Goal: Find specific page/section: Find specific page/section

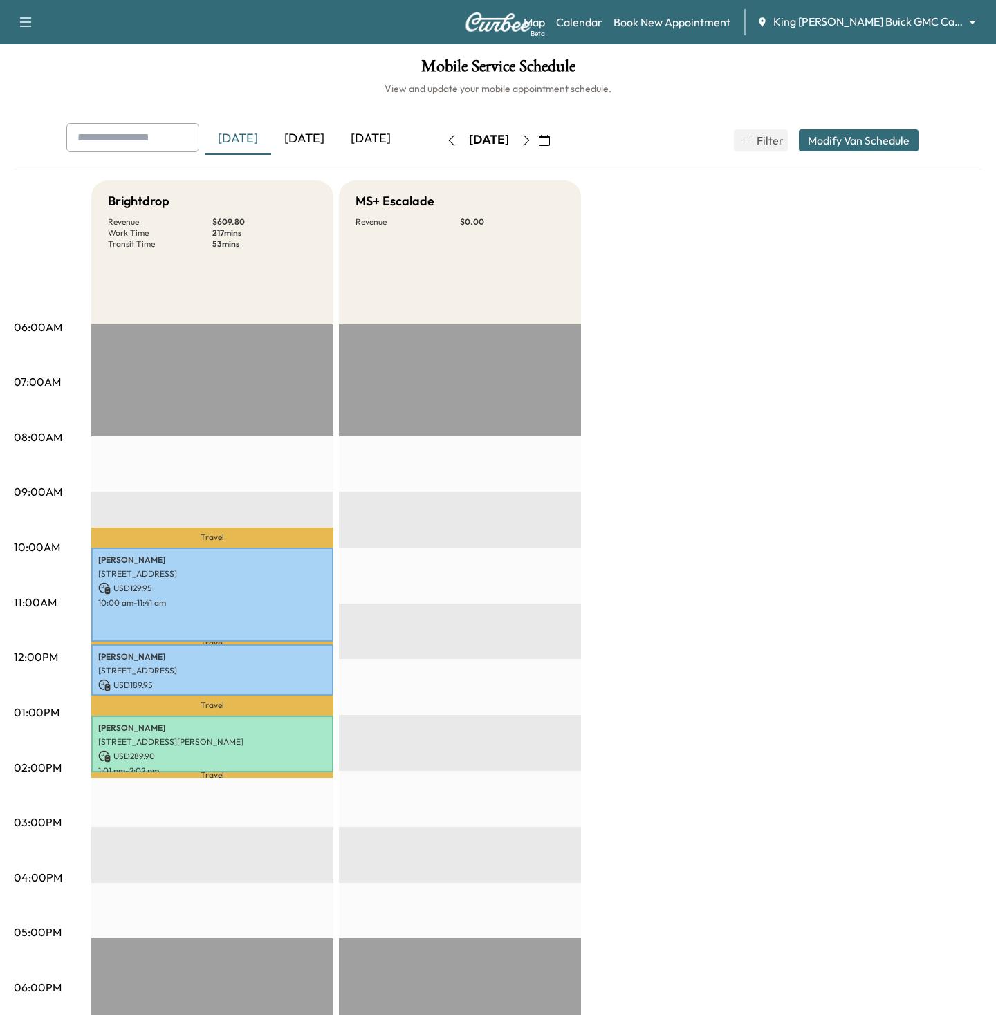
click at [323, 138] on div "[DATE]" at bounding box center [304, 139] width 66 height 32
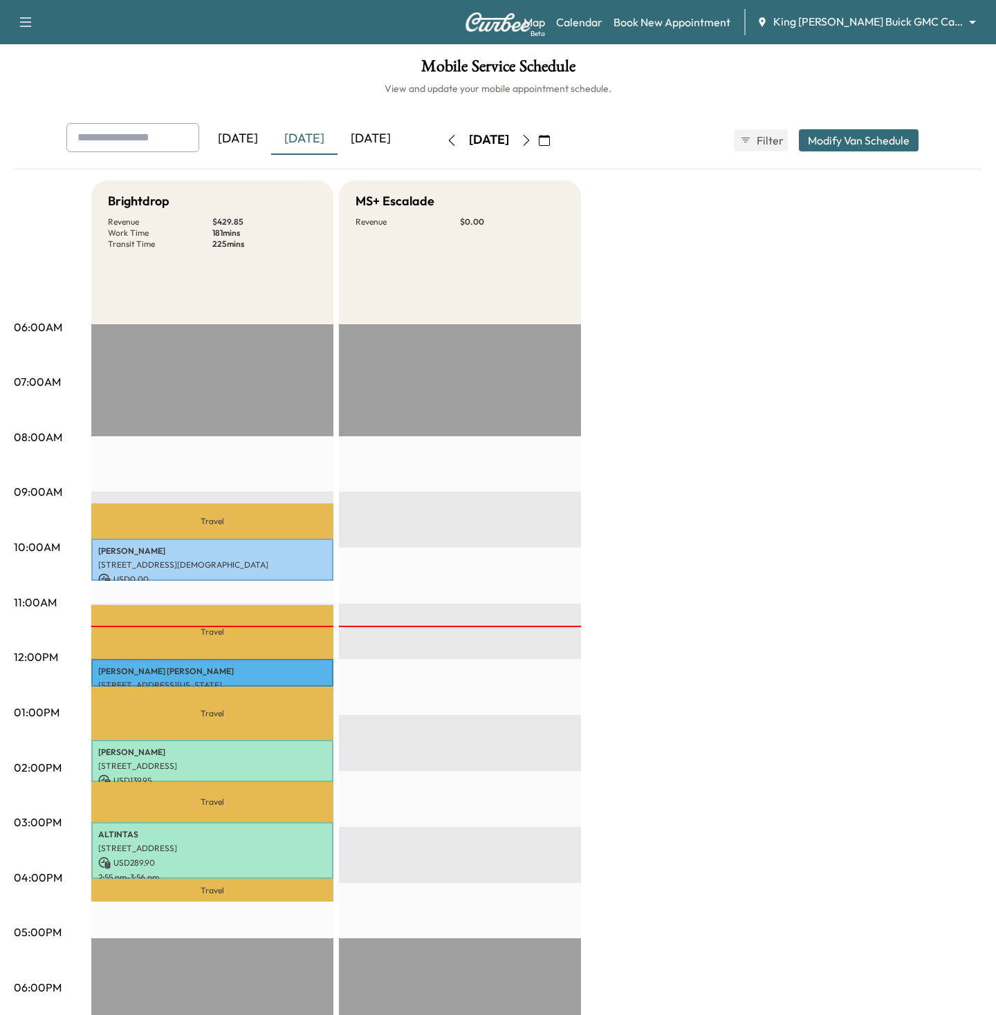
drag, startPoint x: 882, startPoint y: 35, endPoint x: 879, endPoint y: 8, distance: 27.1
click at [879, 8] on div "Support Log Out Map Beta Calendar Book New Appointment King O'Rourke Buick GMC …" at bounding box center [498, 22] width 996 height 44
click at [879, 7] on div "Support Log Out Map Beta Calendar Book New Appointment King O'Rourke Buick GMC …" at bounding box center [498, 22] width 996 height 44
click at [882, 33] on div "Map Beta Calendar Book New Appointment King O'Rourke Buick GMC Cadillac *******…" at bounding box center [754, 22] width 461 height 26
click at [883, 26] on body "Support Log Out Map Beta Calendar Book New Appointment King O'Rourke Buick GMC …" at bounding box center [498, 507] width 996 height 1015
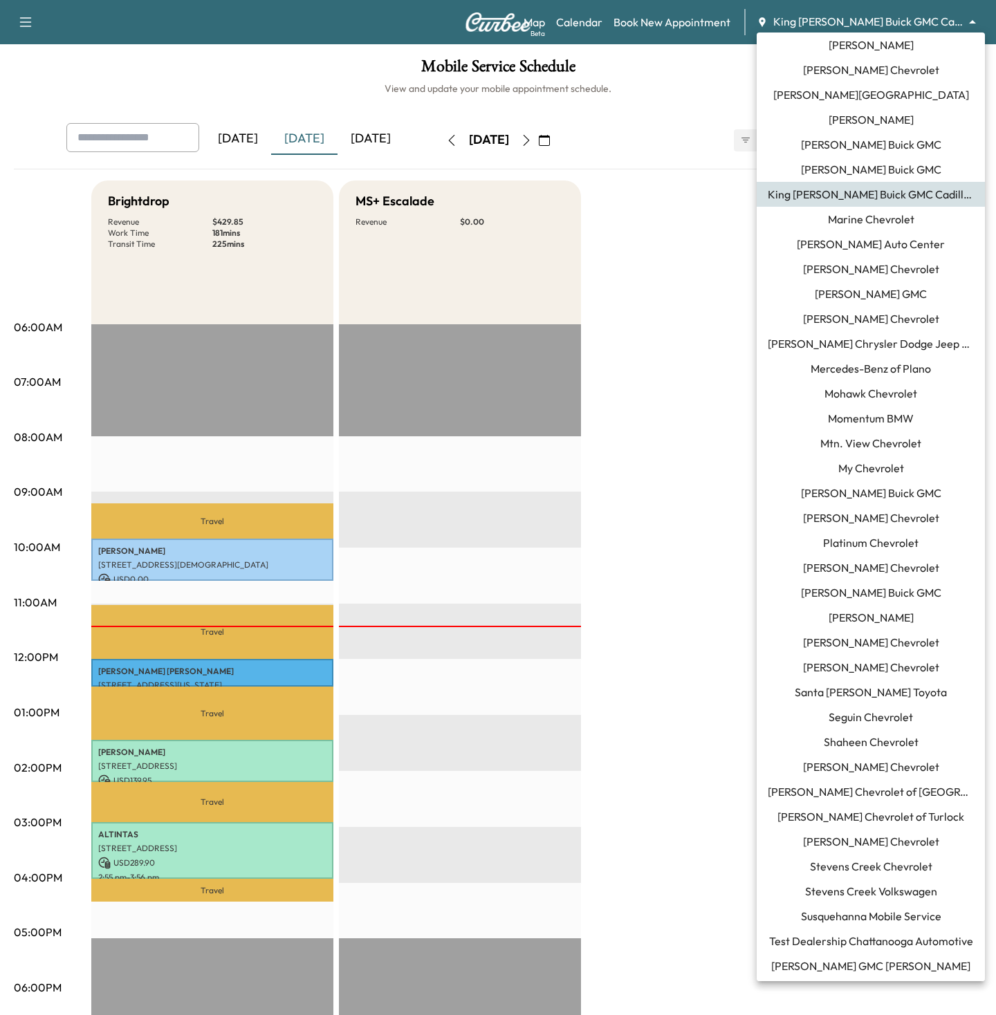
scroll to position [979, 0]
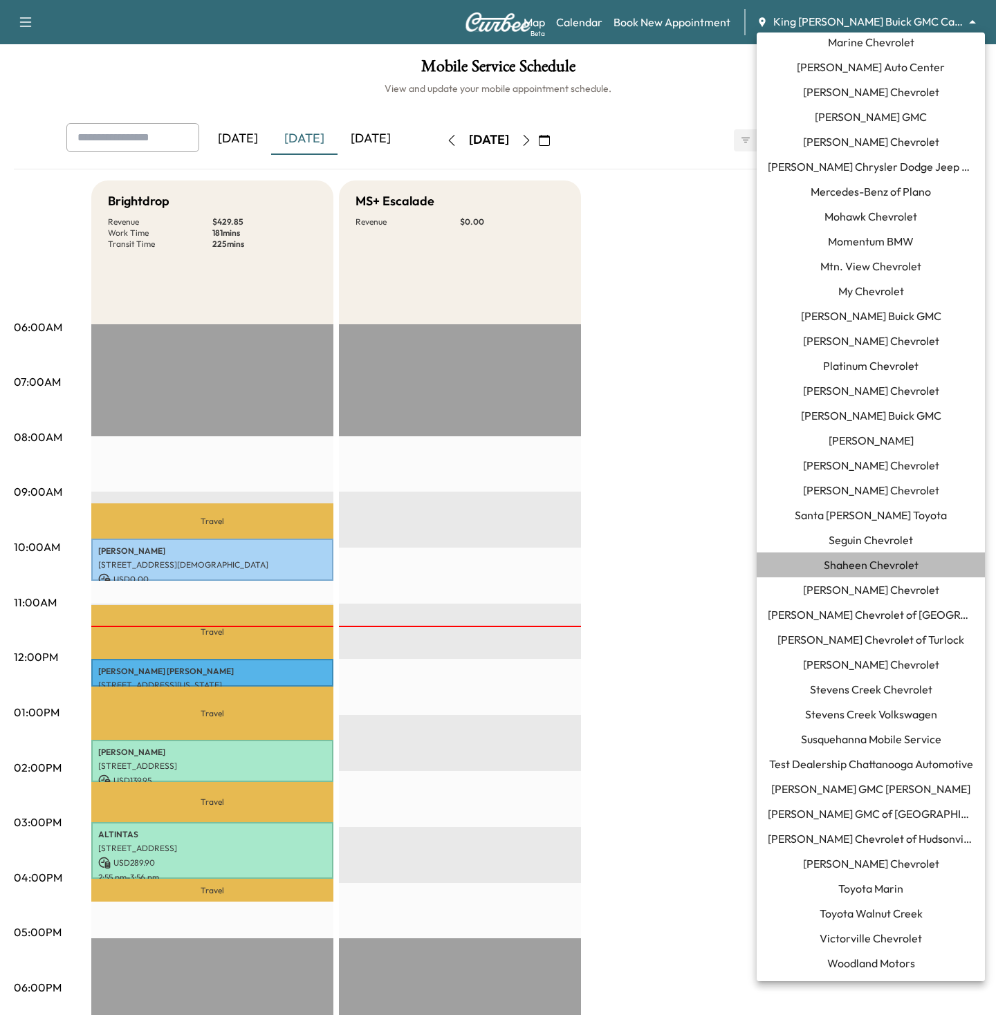
click at [838, 562] on span "Shaheen Chevrolet" at bounding box center [871, 565] width 95 height 17
